Goal: Transaction & Acquisition: Purchase product/service

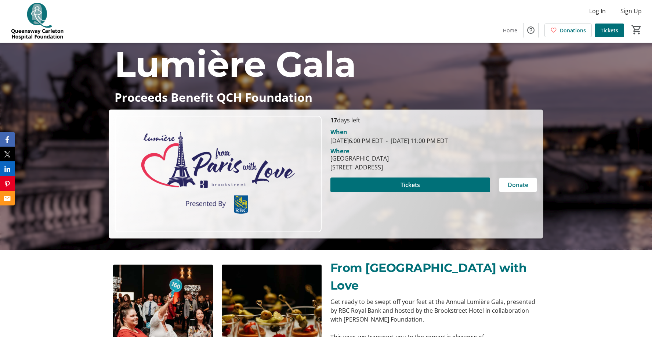
scroll to position [90, 0]
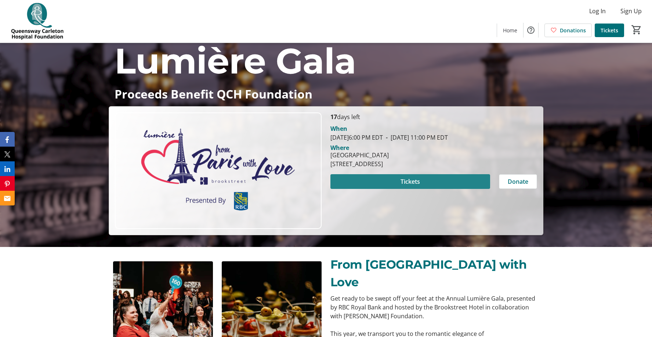
click at [406, 183] on span "Tickets" at bounding box center [410, 181] width 19 height 9
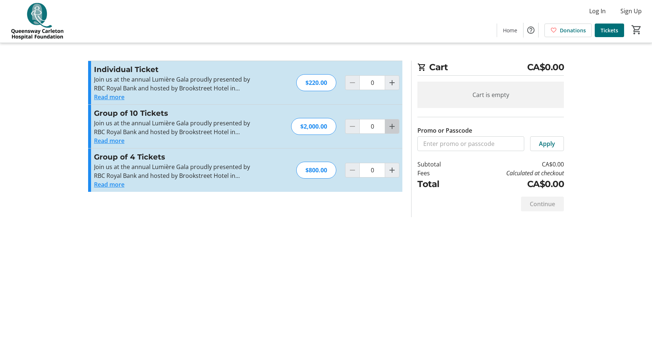
click at [392, 130] on mat-icon "Increment by one" at bounding box center [392, 126] width 9 height 9
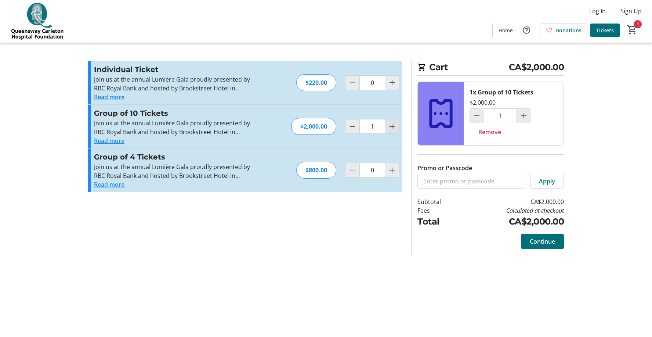
click at [390, 130] on mat-icon "Increment by one" at bounding box center [392, 126] width 9 height 9
type input "2"
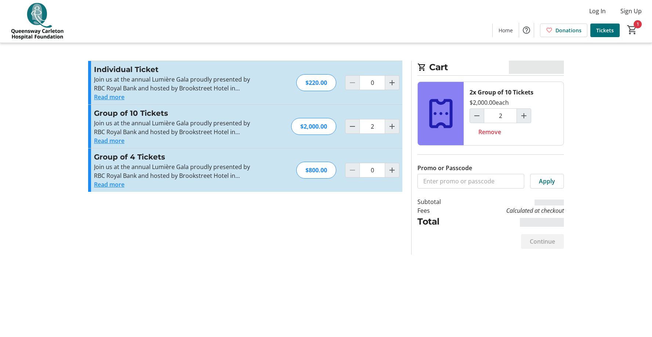
click at [345, 126] on div at bounding box center [352, 126] width 15 height 15
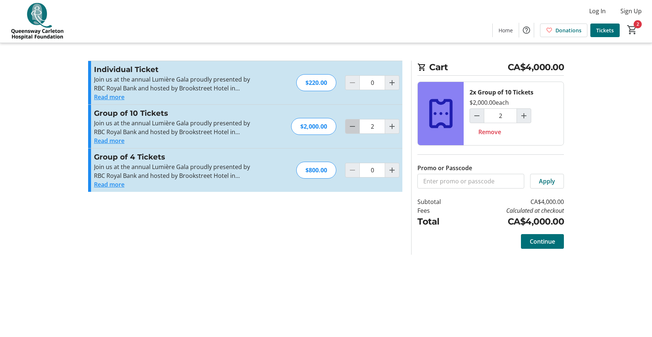
click at [348, 126] on mat-icon "Decrement by one" at bounding box center [352, 126] width 9 height 9
type input "0"
type input "1"
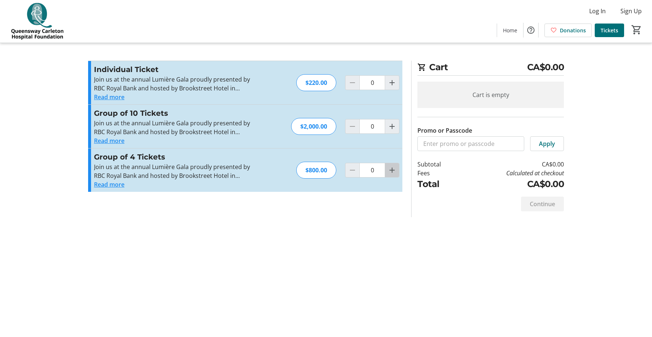
click at [398, 176] on span "Increment by one" at bounding box center [392, 170] width 14 height 14
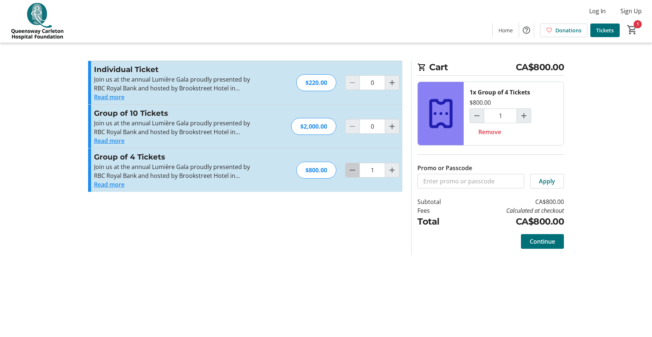
click at [355, 172] on mat-icon "Decrement by one" at bounding box center [352, 170] width 9 height 9
type input "0"
